Goal: Information Seeking & Learning: Check status

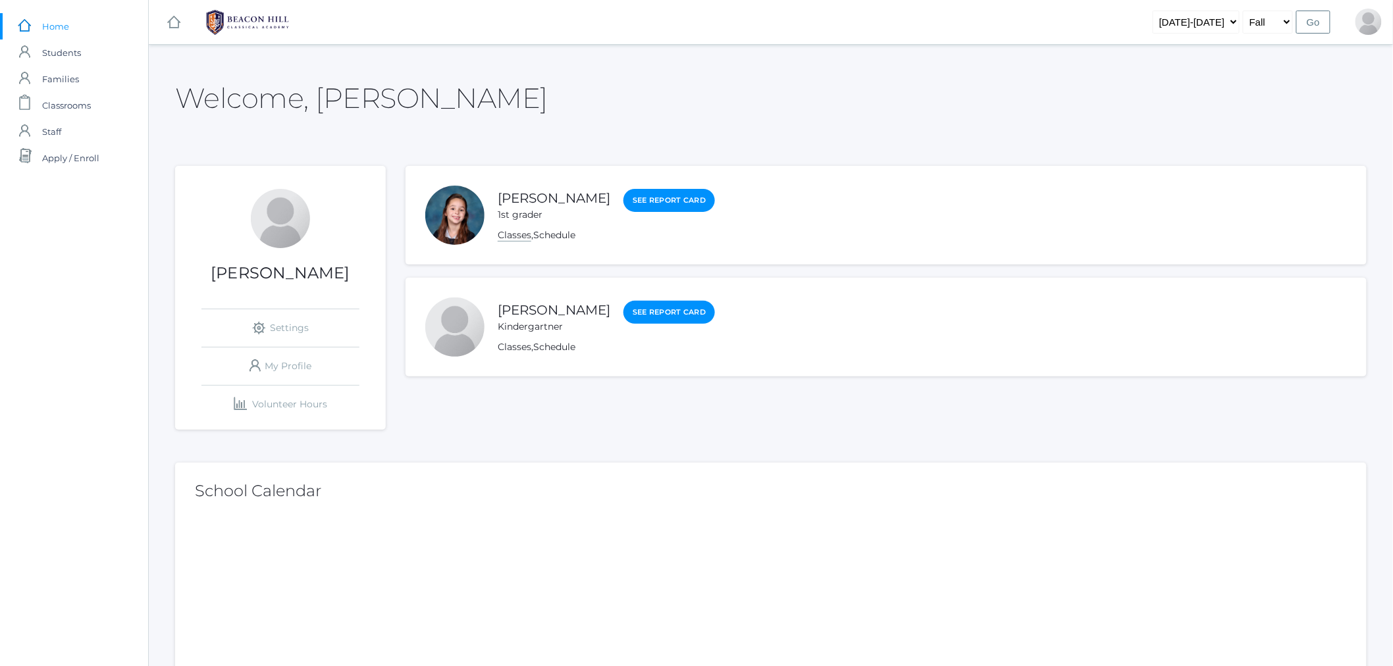
click at [523, 239] on link "Classes" at bounding box center [515, 235] width 34 height 13
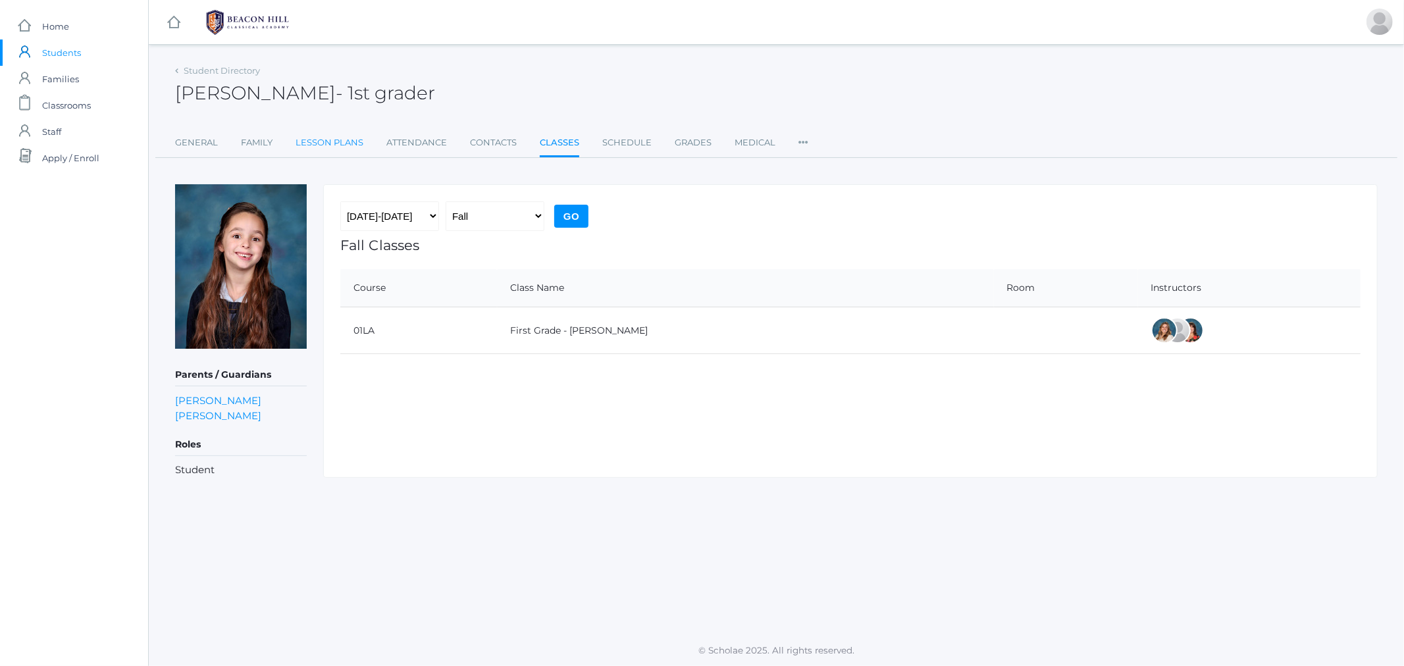
click at [315, 146] on link "Lesson Plans" at bounding box center [330, 143] width 68 height 26
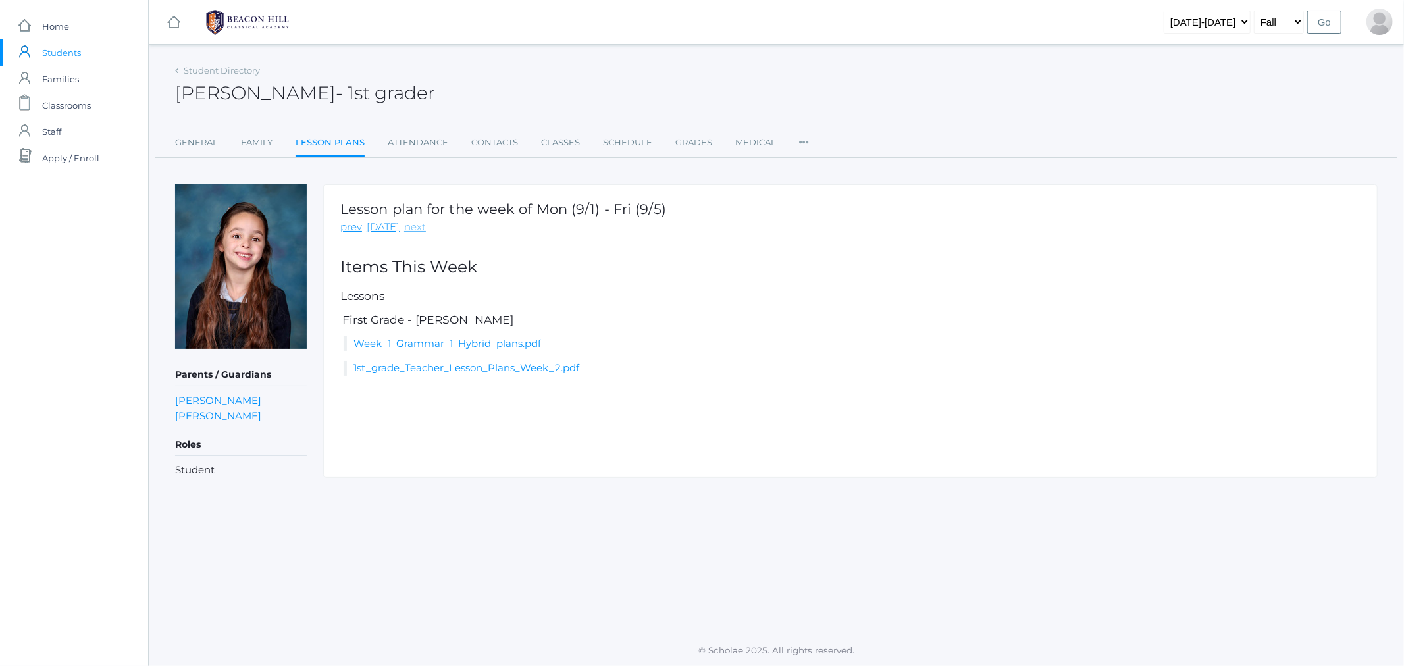
click at [410, 231] on link "next" at bounding box center [415, 227] width 22 height 15
click at [32, 31] on link "icons/ui/navigation/home Created with Sketch. Home" at bounding box center [74, 26] width 148 height 26
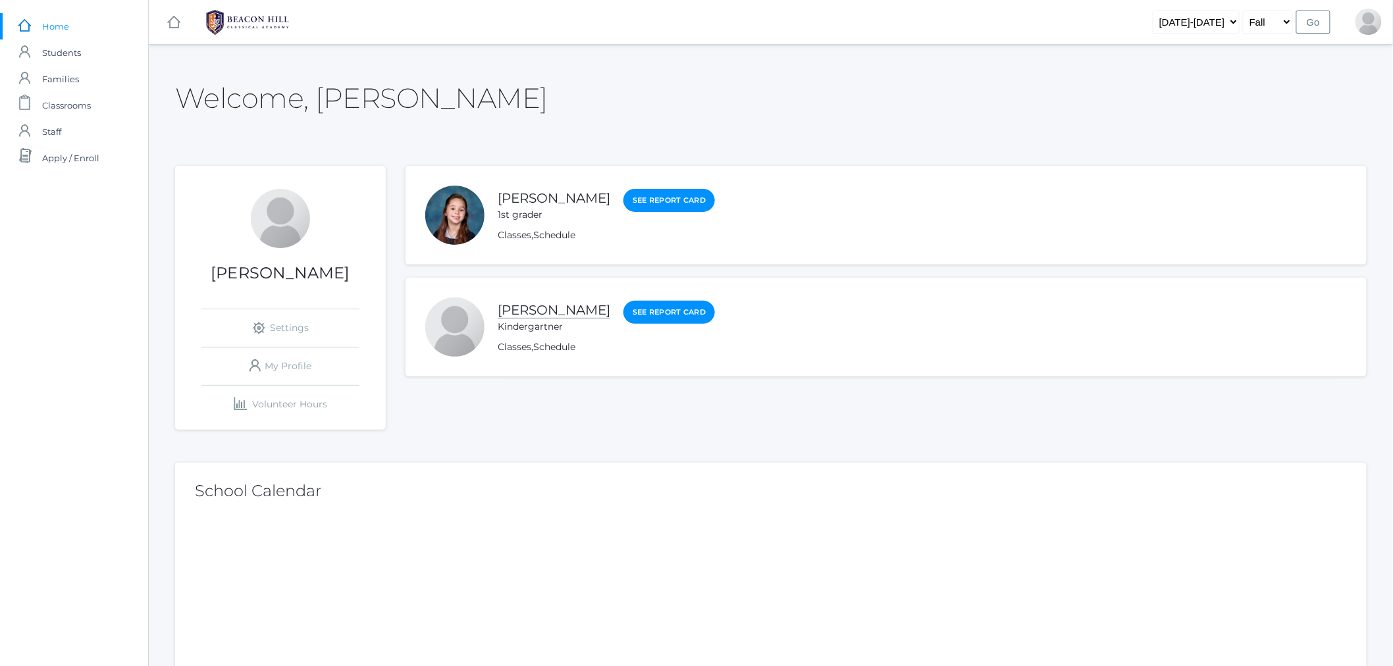
click at [544, 308] on link "[PERSON_NAME]" at bounding box center [554, 310] width 113 height 16
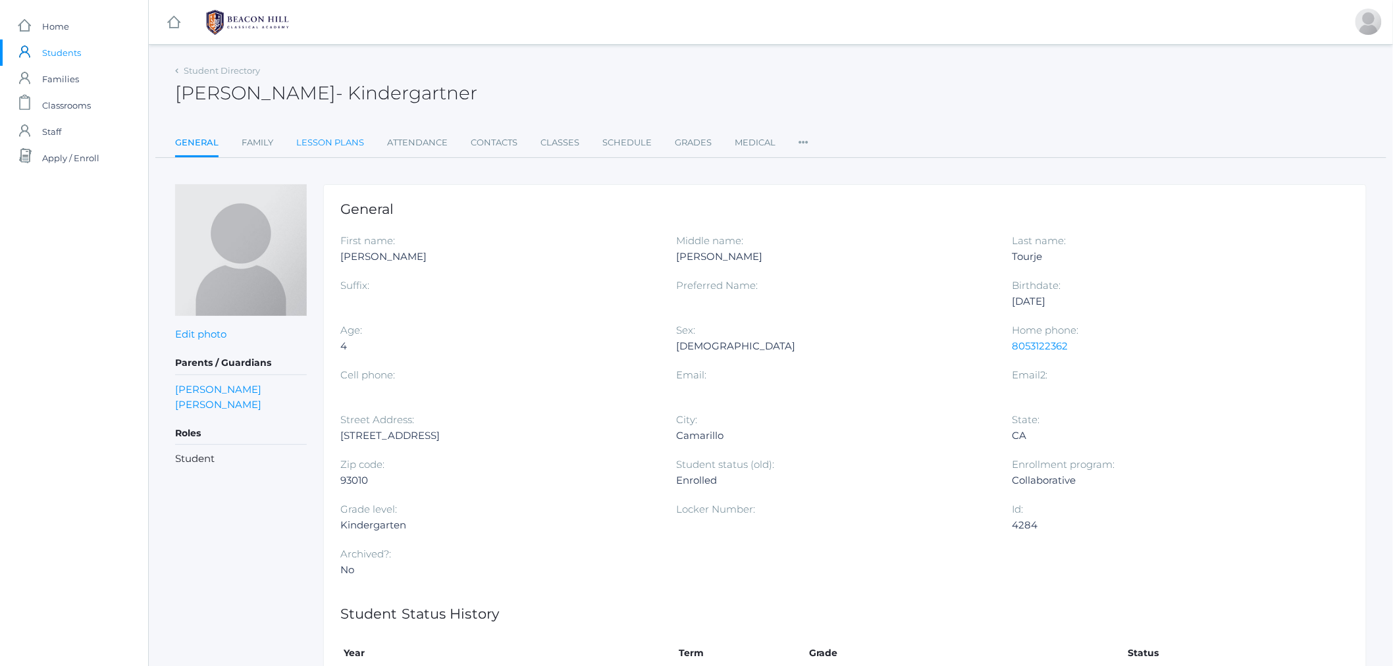
click at [327, 140] on link "Lesson Plans" at bounding box center [330, 143] width 68 height 26
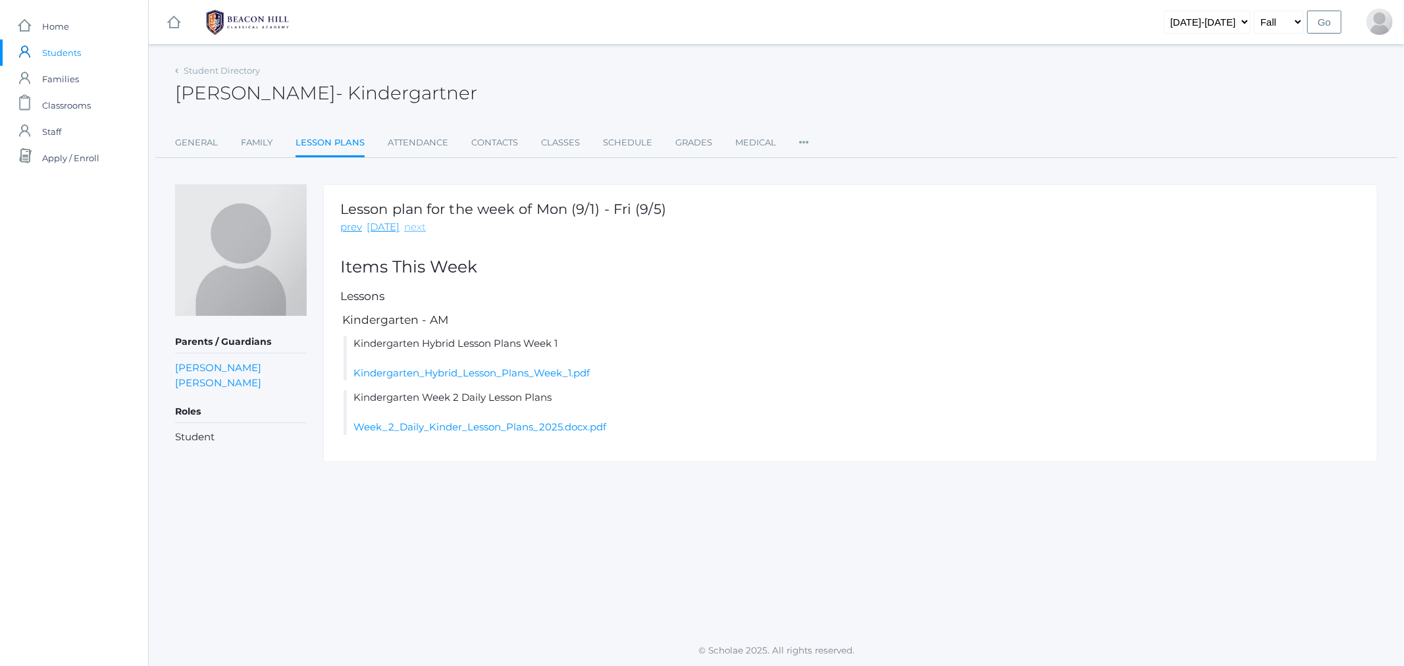
click at [404, 225] on link "next" at bounding box center [415, 227] width 22 height 15
